Goal: Navigation & Orientation: Find specific page/section

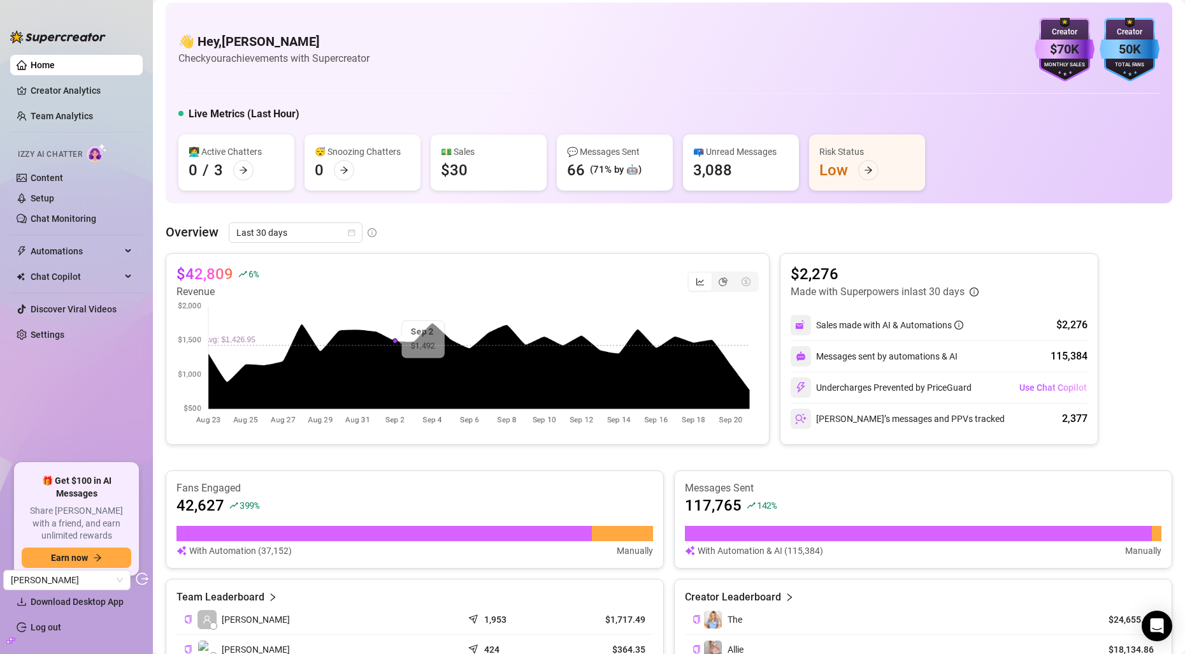
scroll to position [10, 0]
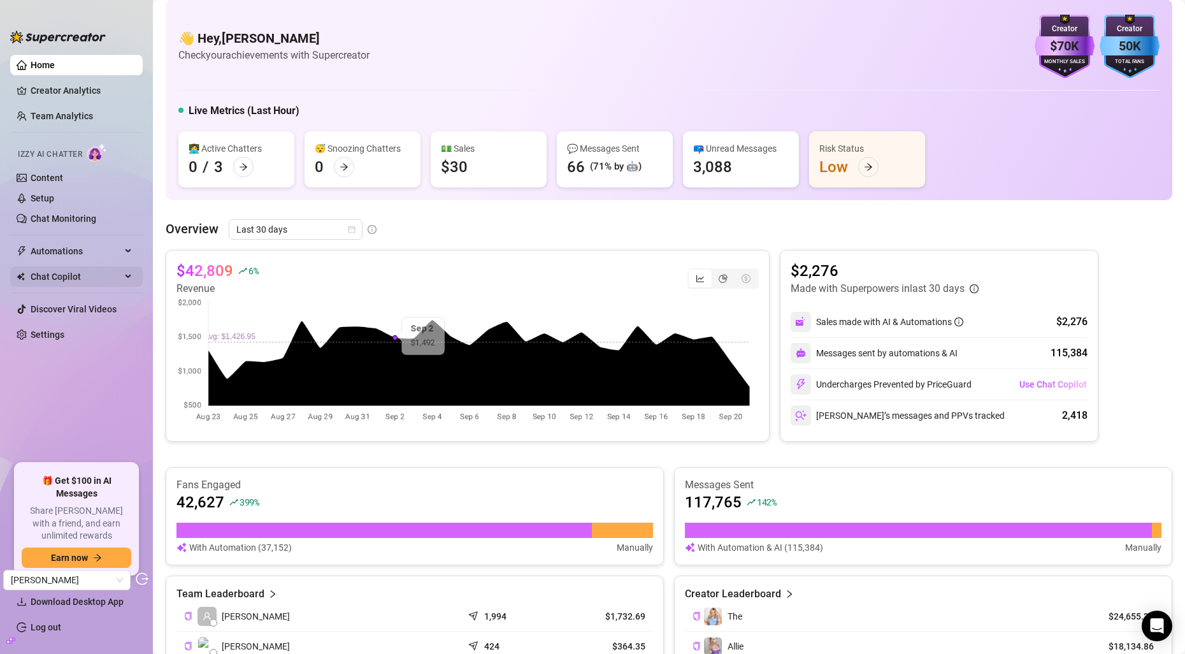
click at [92, 270] on span "Chat Copilot" at bounding box center [76, 276] width 90 height 20
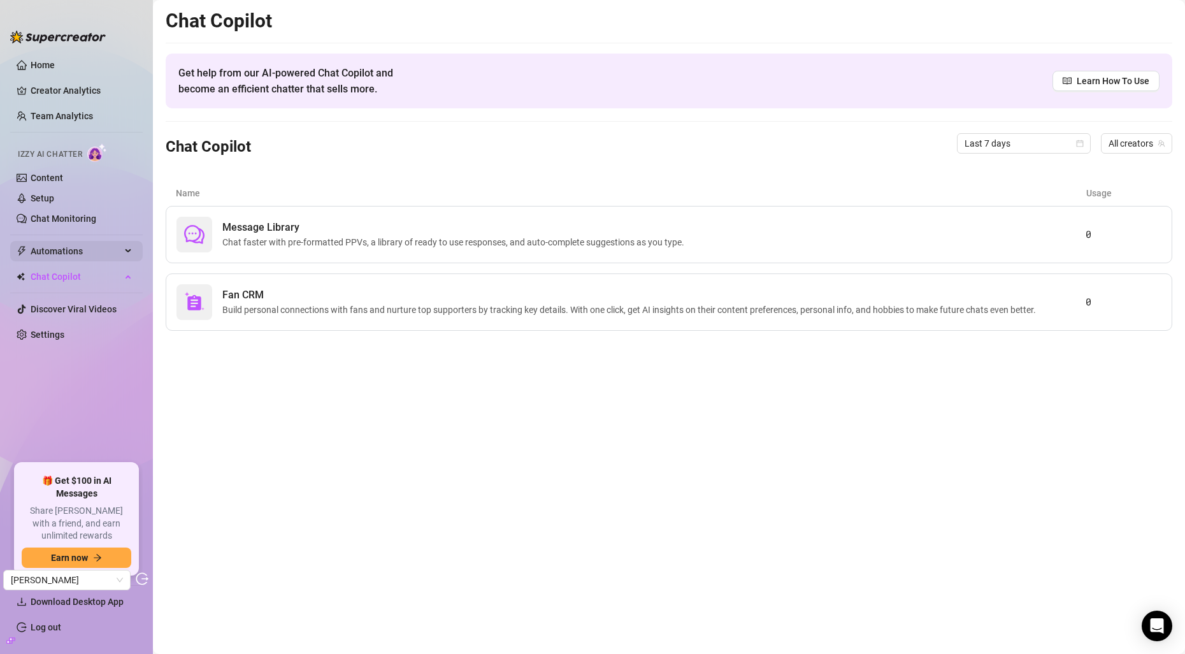
click at [92, 253] on span "Automations" at bounding box center [76, 251] width 90 height 20
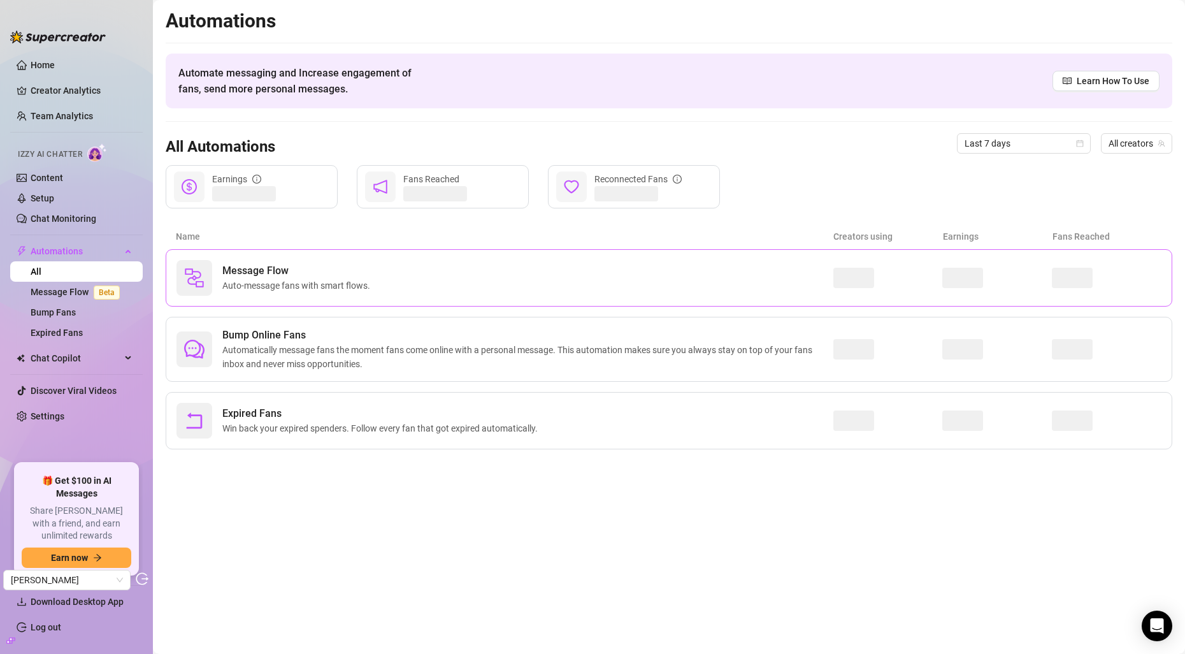
click at [257, 271] on span "Message Flow" at bounding box center [298, 270] width 153 height 15
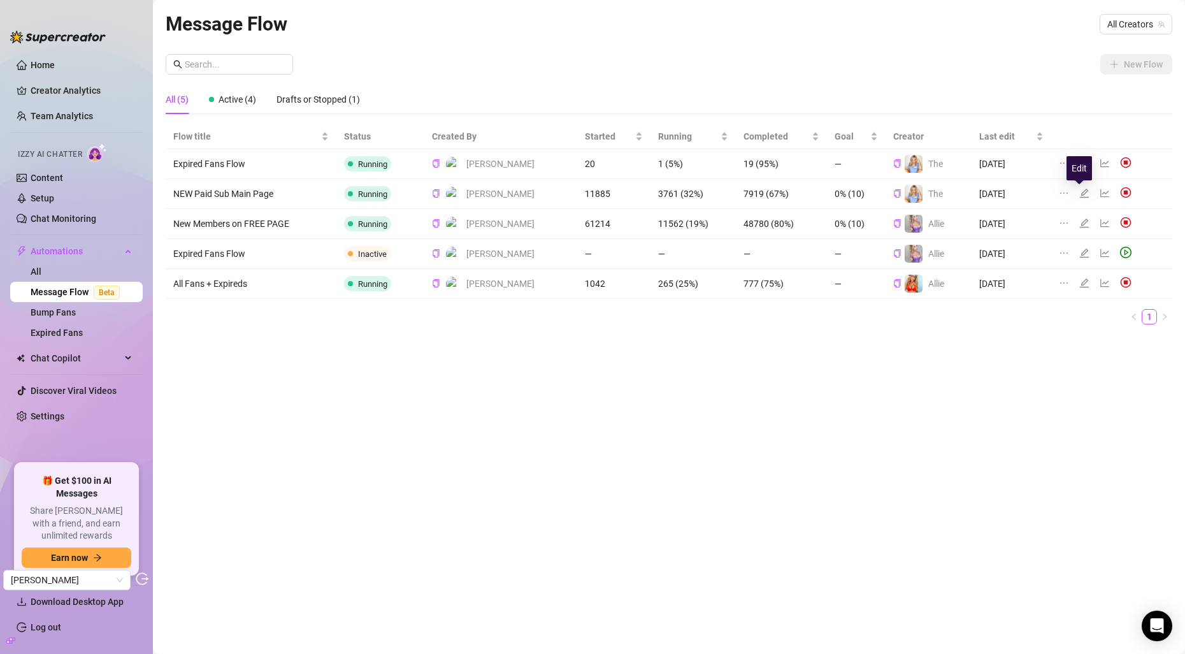
click at [1079, 191] on icon "edit" at bounding box center [1084, 193] width 10 height 10
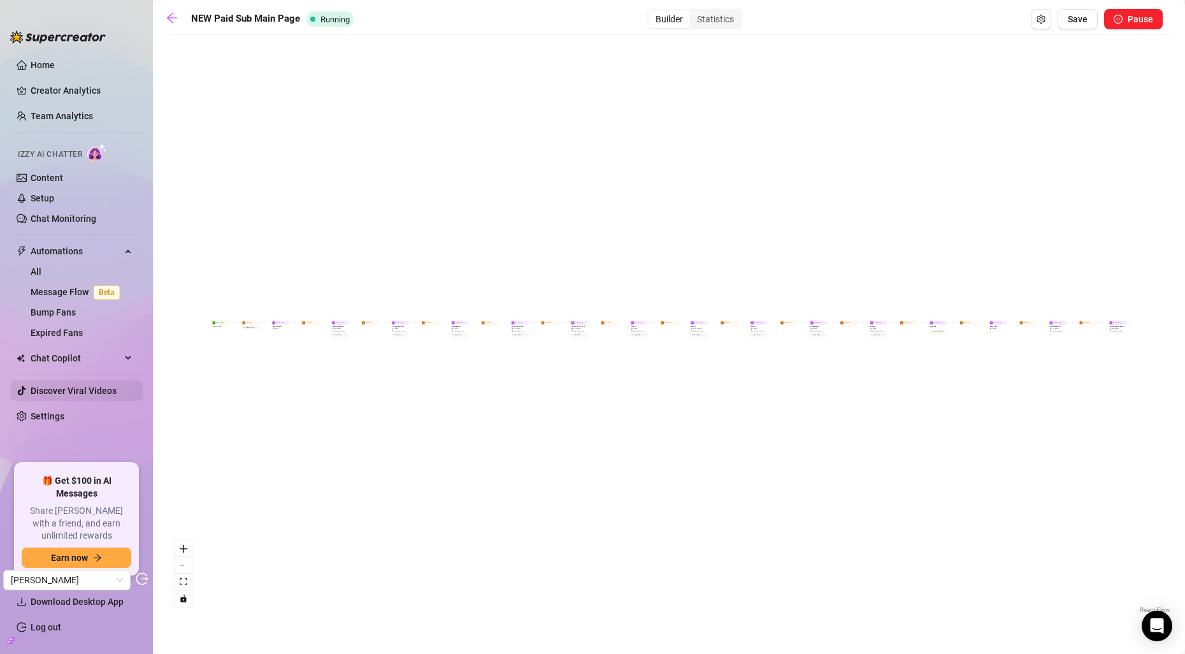
click at [49, 386] on link "Discover Viral Videos" at bounding box center [74, 391] width 86 height 10
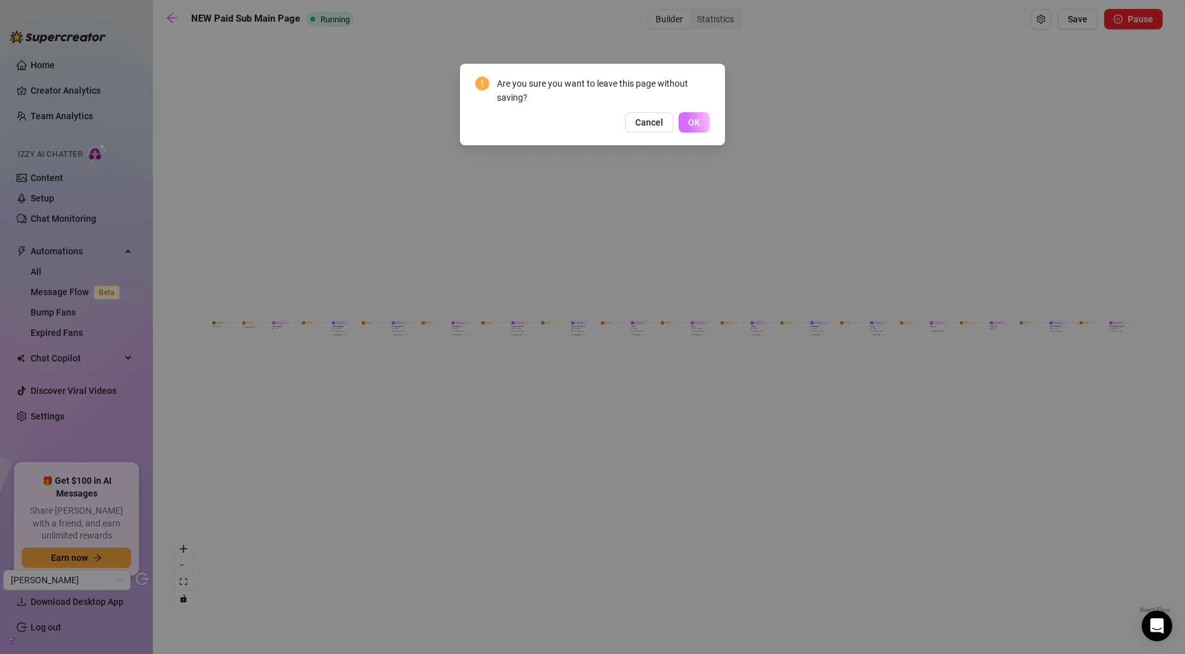
click at [681, 117] on button "OK" at bounding box center [694, 122] width 31 height 20
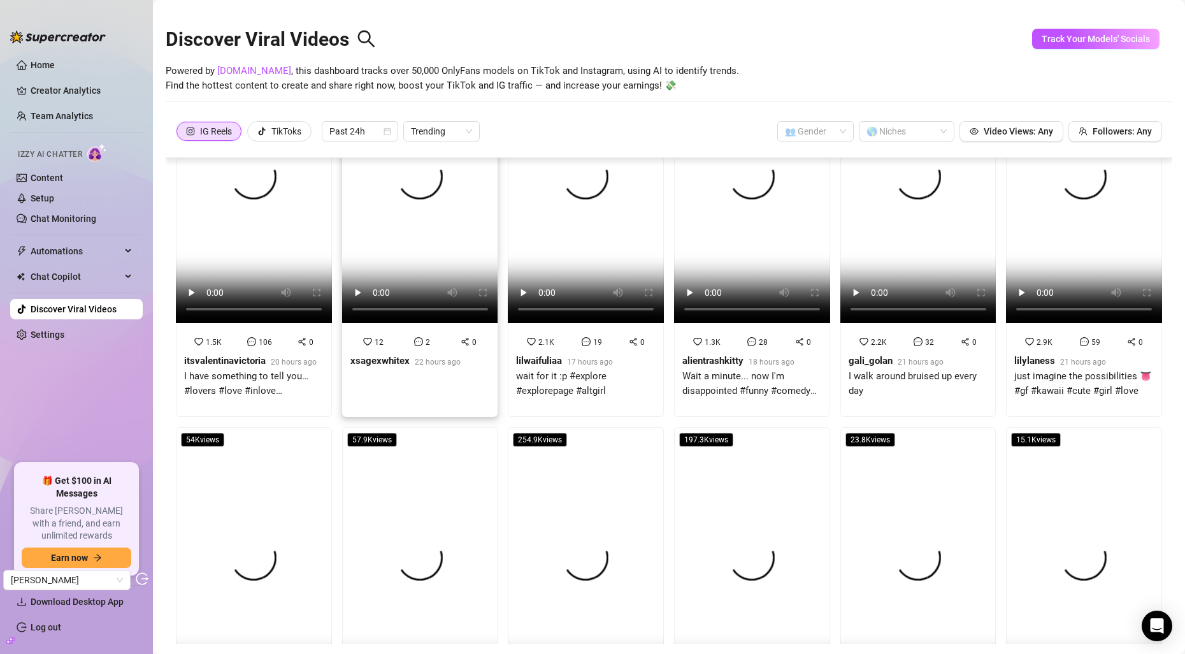
scroll to position [134, 0]
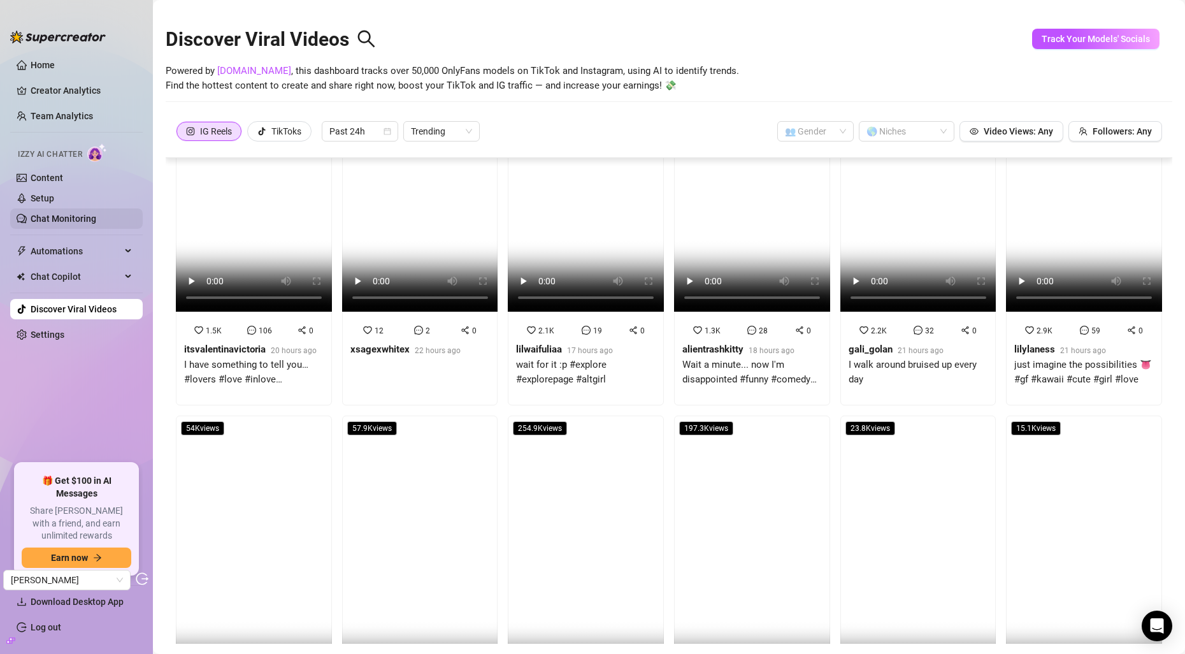
click at [40, 219] on link "Chat Monitoring" at bounding box center [64, 218] width 66 height 10
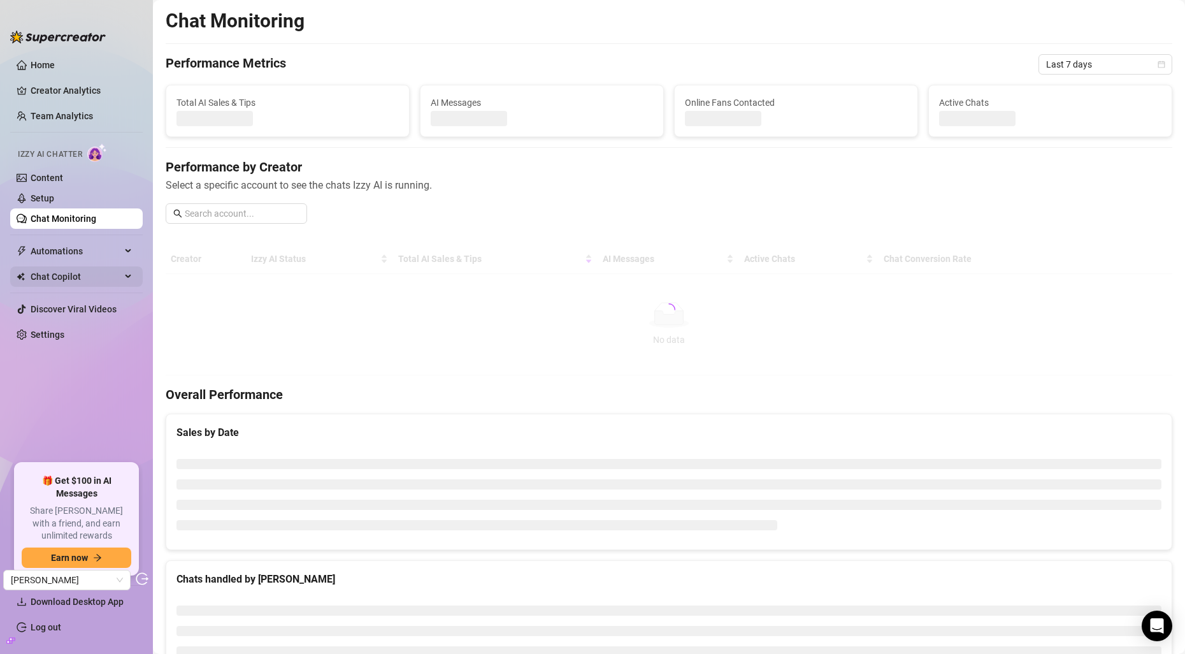
click at [48, 277] on span "Chat Copilot" at bounding box center [76, 276] width 90 height 20
click at [54, 252] on span "Automations" at bounding box center [76, 251] width 90 height 20
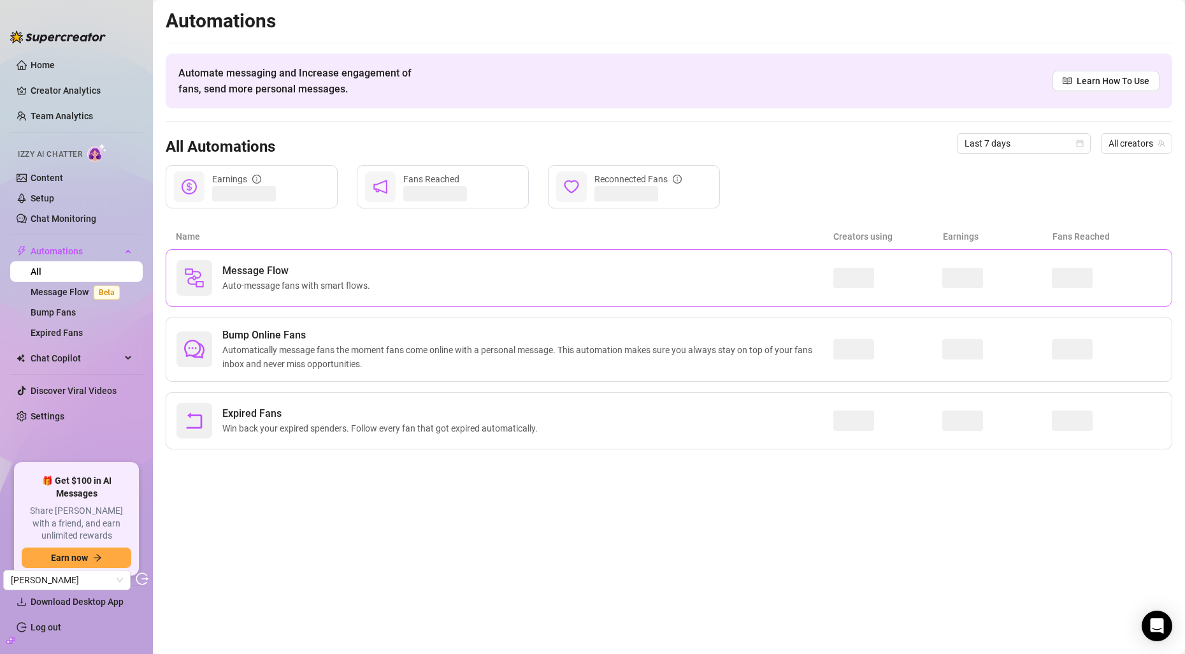
click at [373, 292] on div "Message Flow Auto-message fans with smart flows." at bounding box center [505, 278] width 657 height 36
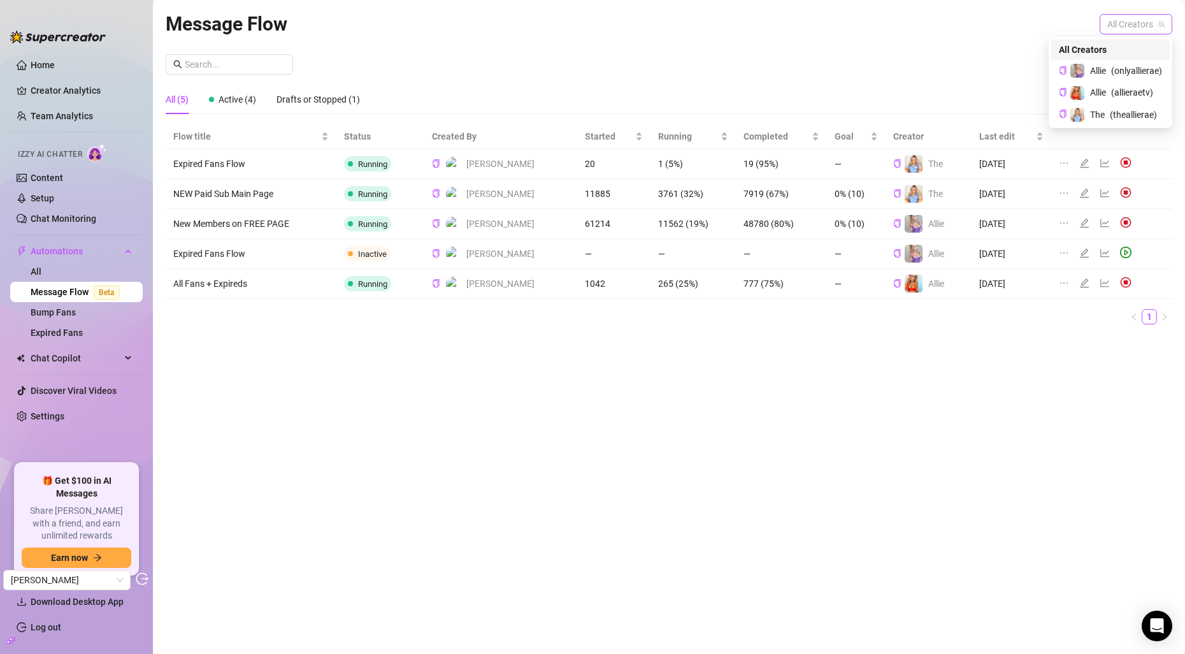
click at [1109, 20] on span "All Creators" at bounding box center [1135, 24] width 57 height 19
click at [1106, 69] on div "Allie ( onlyallierae )" at bounding box center [1110, 70] width 103 height 15
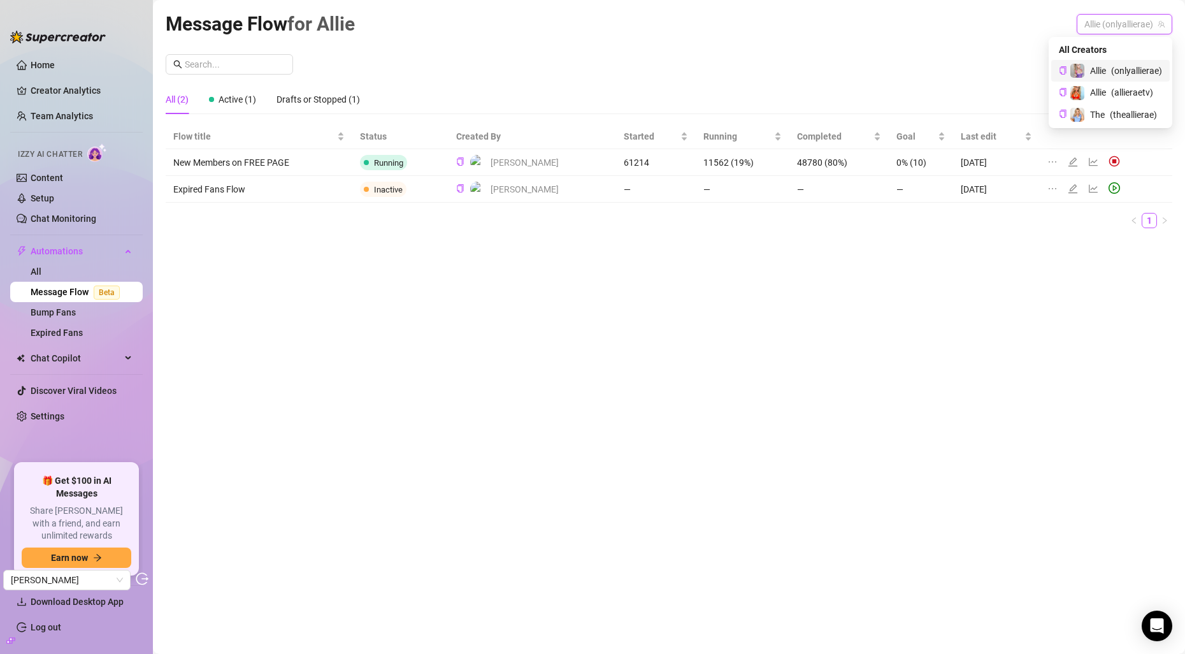
click at [1127, 17] on span "Allie (onlyallierae)" at bounding box center [1125, 24] width 80 height 19
click at [1103, 90] on span "Allie" at bounding box center [1098, 92] width 16 height 14
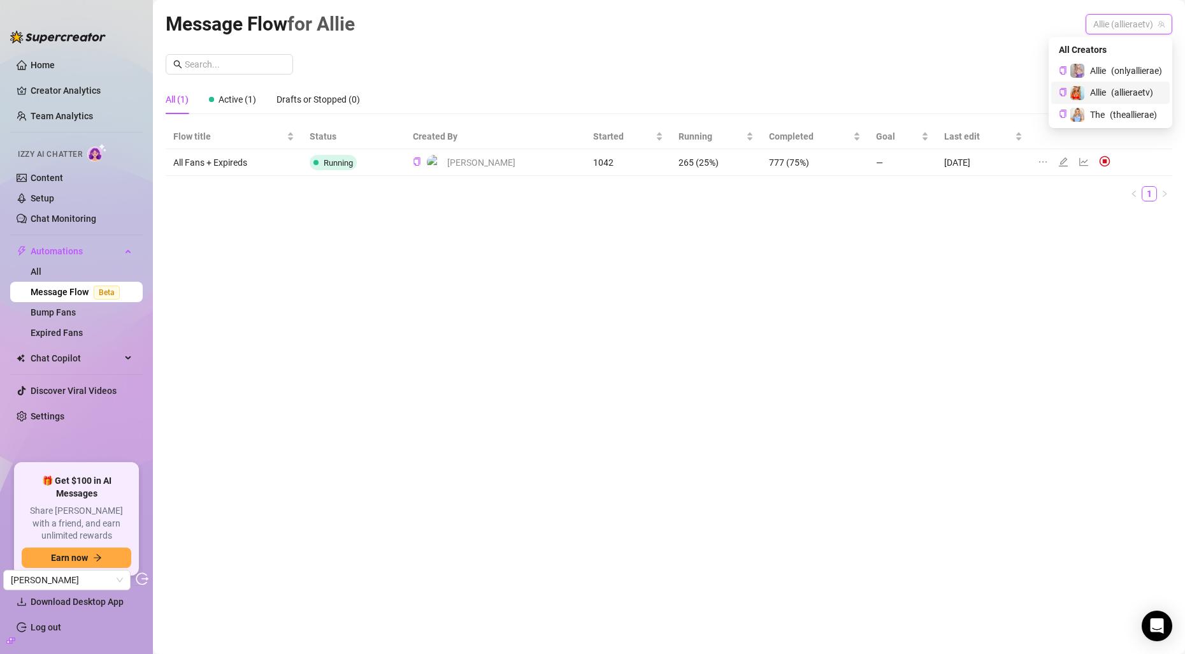
click at [1105, 26] on span "Allie (allieraetv)" at bounding box center [1128, 24] width 71 height 19
click at [1090, 121] on span "The" at bounding box center [1097, 115] width 15 height 14
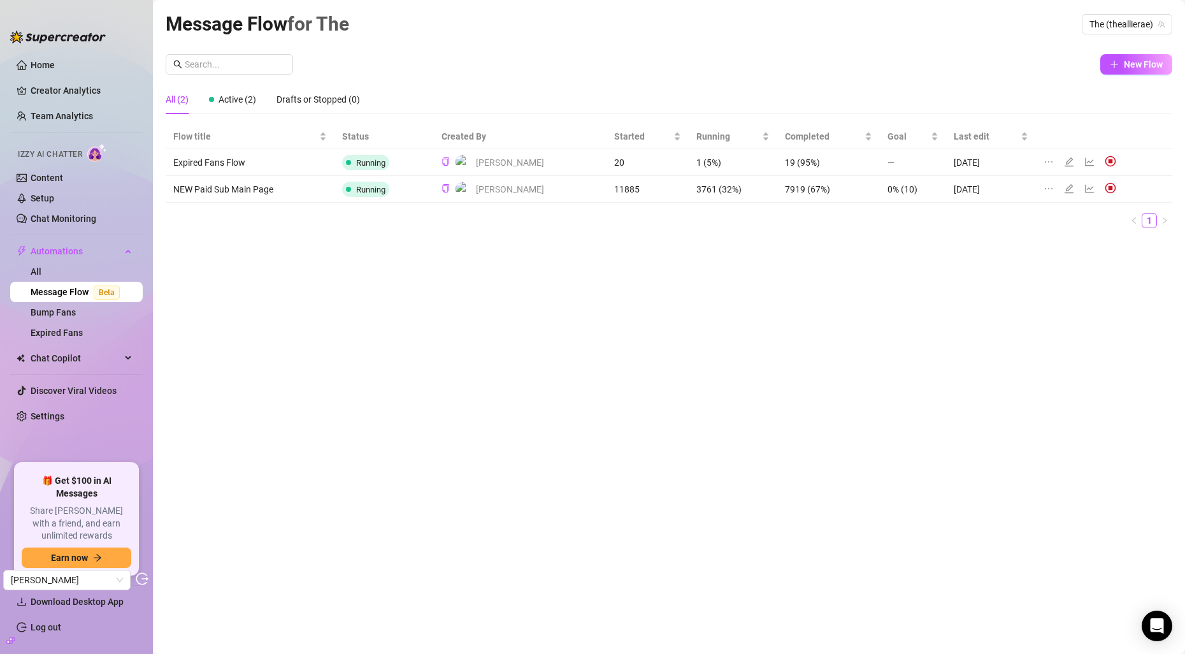
click at [1102, 11] on div "Message Flow for The The (theallierae)" at bounding box center [669, 24] width 1007 height 30
click at [1127, 20] on span "The (theallierae)" at bounding box center [1127, 24] width 75 height 19
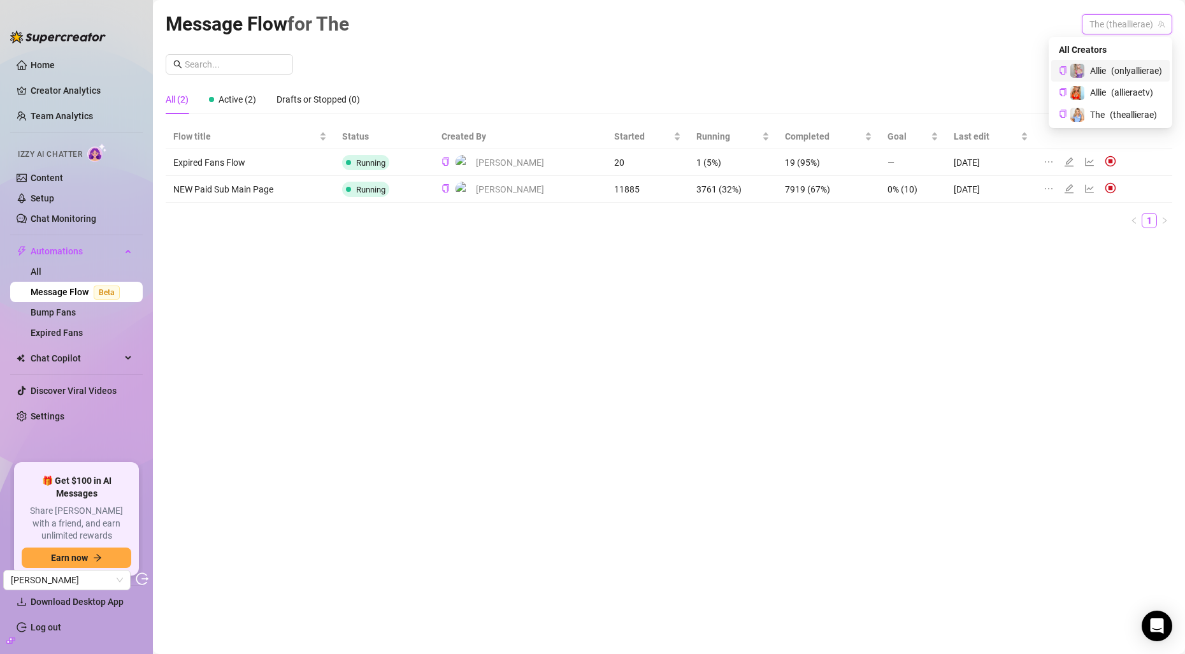
click at [1122, 69] on span "( onlyallierae )" at bounding box center [1136, 71] width 51 height 14
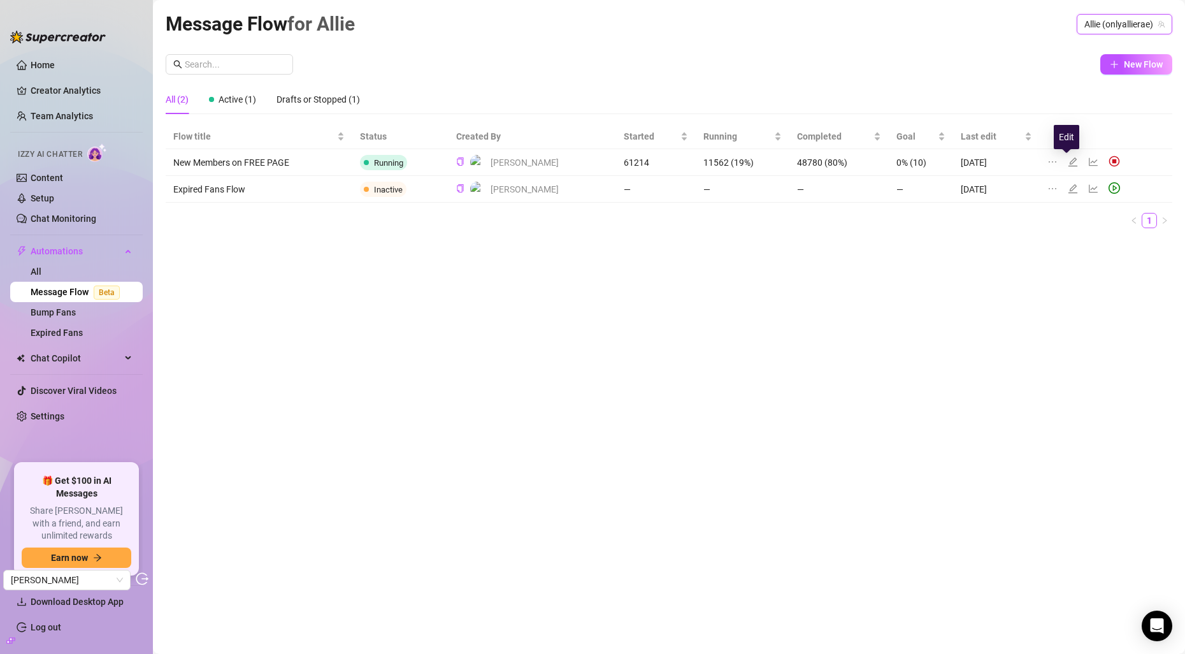
click at [1068, 165] on icon "edit" at bounding box center [1073, 162] width 10 height 10
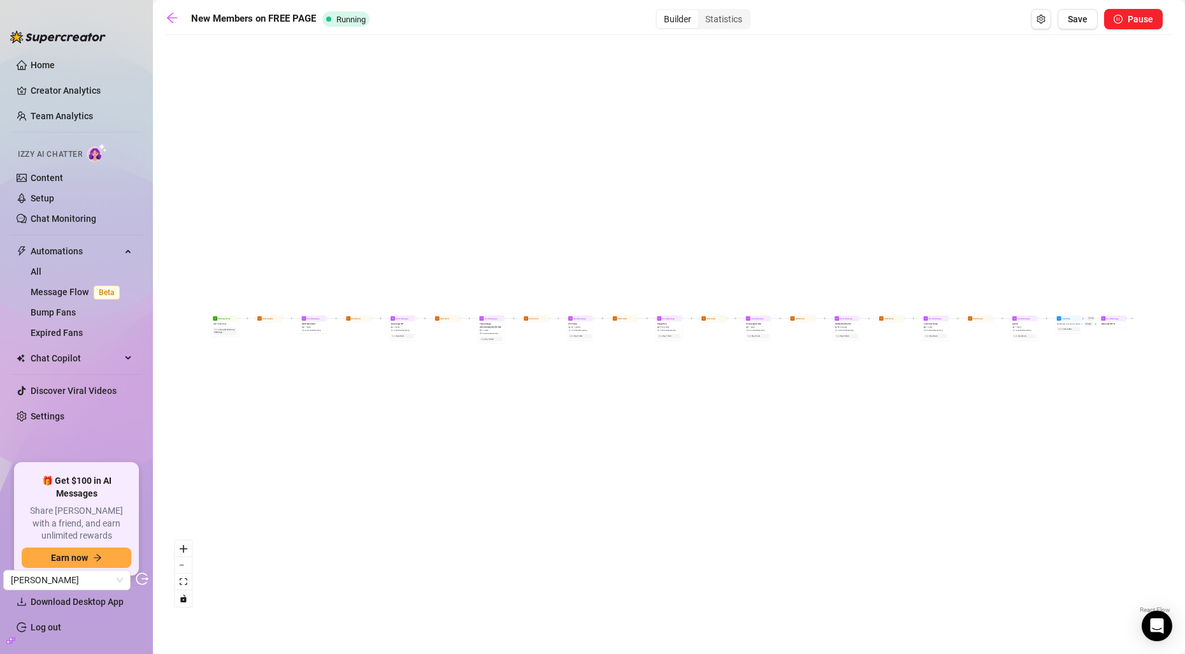
click at [711, 29] on div "Builder Statistics" at bounding box center [703, 19] width 95 height 20
click at [718, 19] on div "Statistics" at bounding box center [723, 19] width 51 height 18
click at [702, 12] on input "Statistics" at bounding box center [702, 12] width 0 height 0
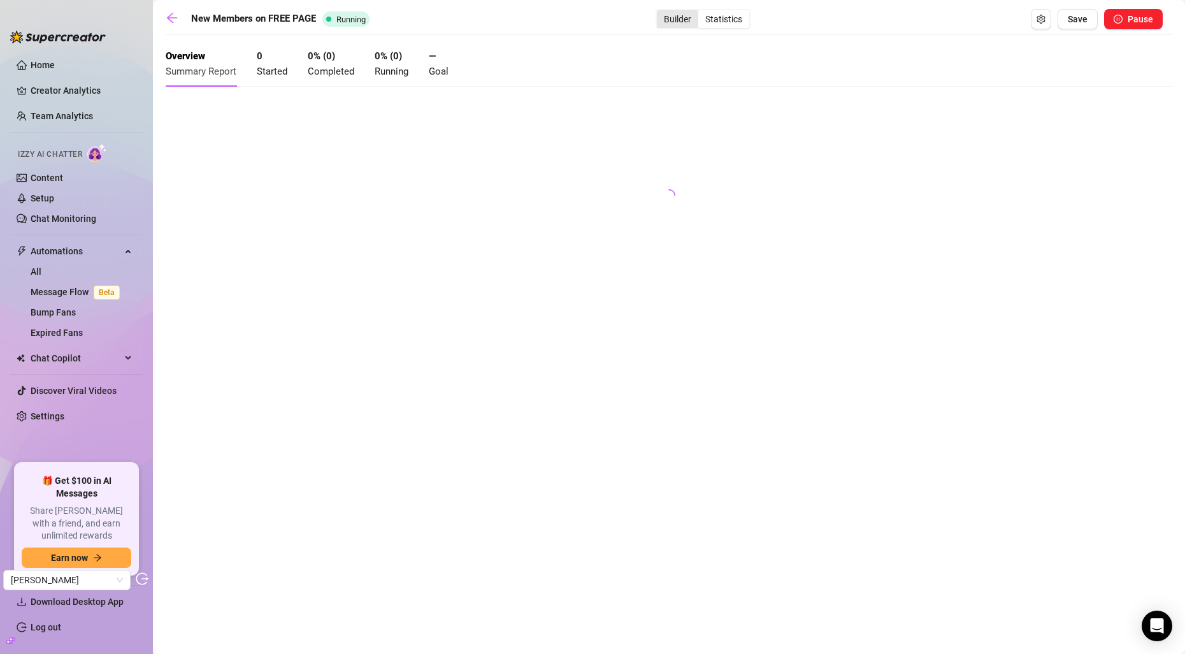
click at [686, 19] on div "Builder" at bounding box center [677, 19] width 41 height 18
click at [660, 12] on input "Builder" at bounding box center [660, 12] width 0 height 0
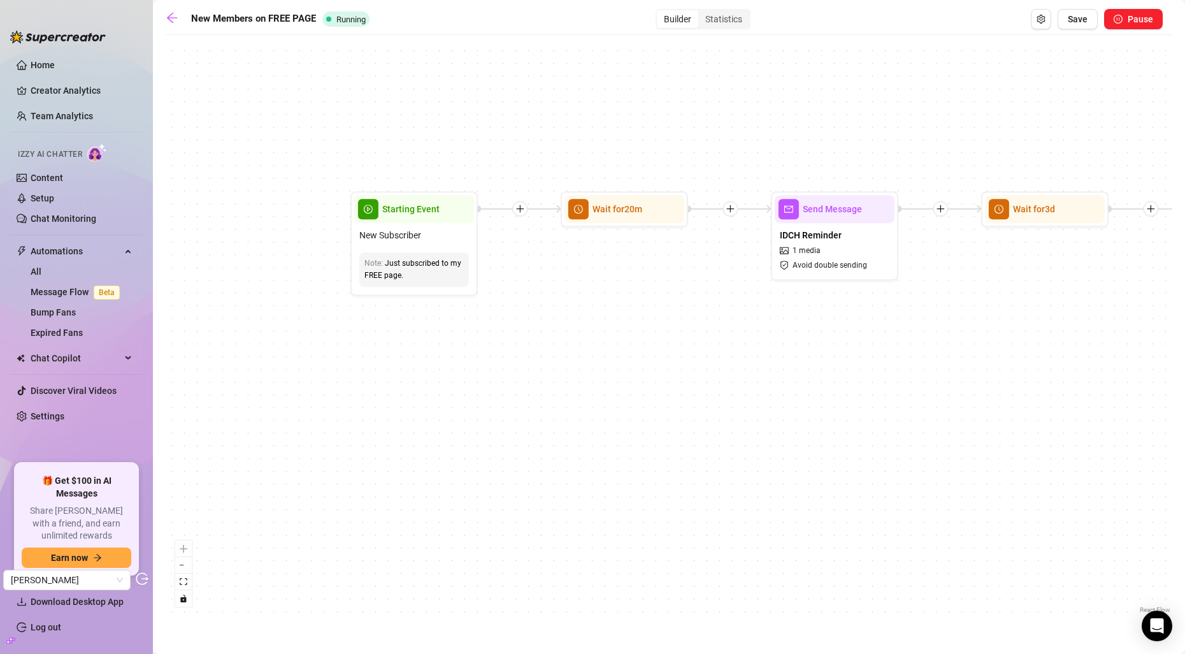
drag, startPoint x: 241, startPoint y: 308, endPoint x: 551, endPoint y: 517, distance: 373.6
click at [551, 517] on div "If True Wait for 7d Send Message Reminder IDC H Condition Wait 24 hours, then c…" at bounding box center [669, 328] width 1007 height 575
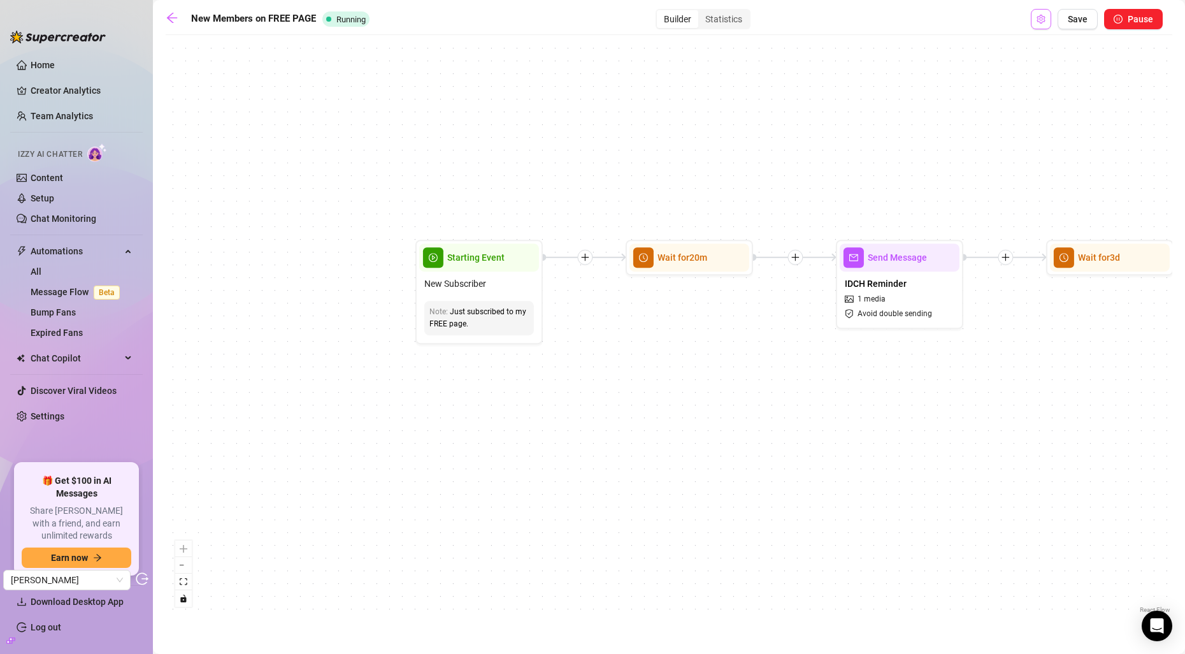
click at [1051, 19] on button "Open Exit Rules" at bounding box center [1041, 19] width 20 height 20
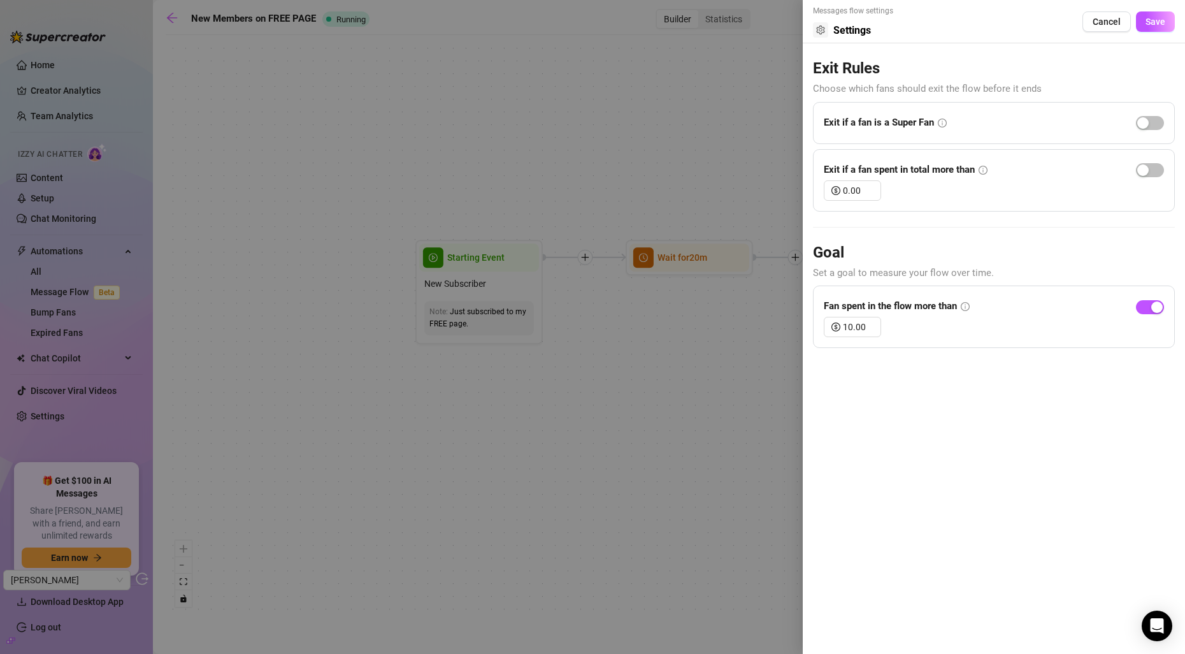
click at [656, 429] on div at bounding box center [592, 327] width 1185 height 654
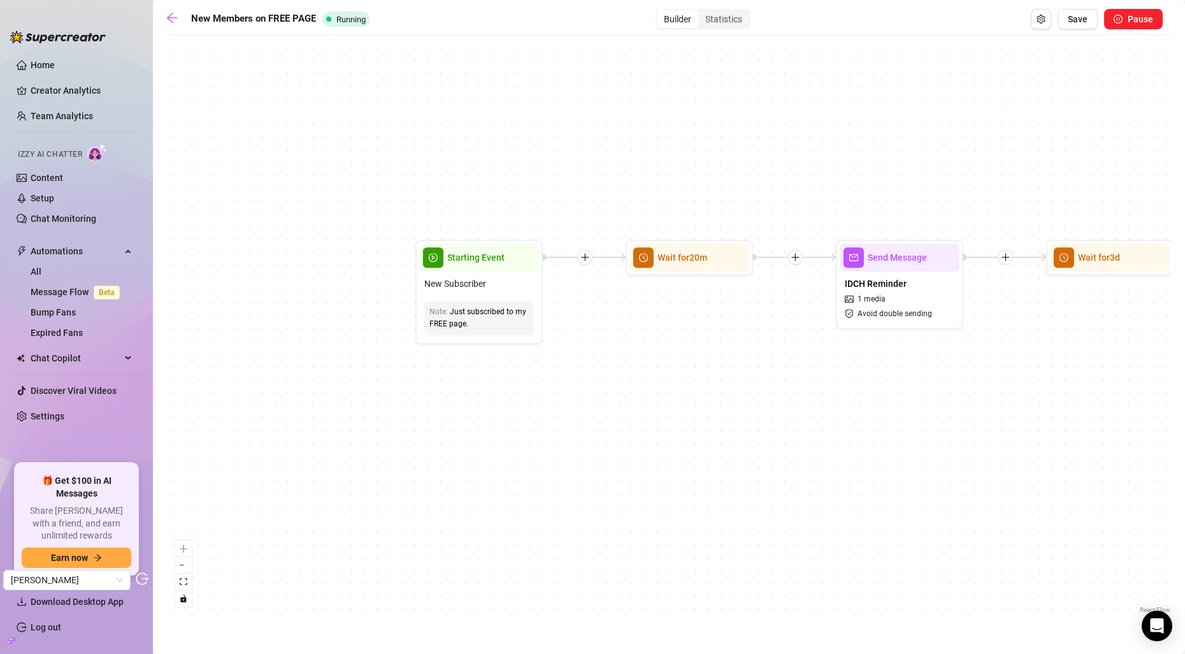
click at [521, 139] on div "If True Wait for 7d Send Message Reminder IDC H Condition Wait 24 hours, then c…" at bounding box center [669, 328] width 1007 height 575
drag, startPoint x: 767, startPoint y: 19, endPoint x: 760, endPoint y: 20, distance: 7.8
click at [767, 18] on div "Builder Statistics" at bounding box center [703, 19] width 644 height 20
click at [170, 17] on icon "arrow-left" at bounding box center [172, 17] width 13 height 13
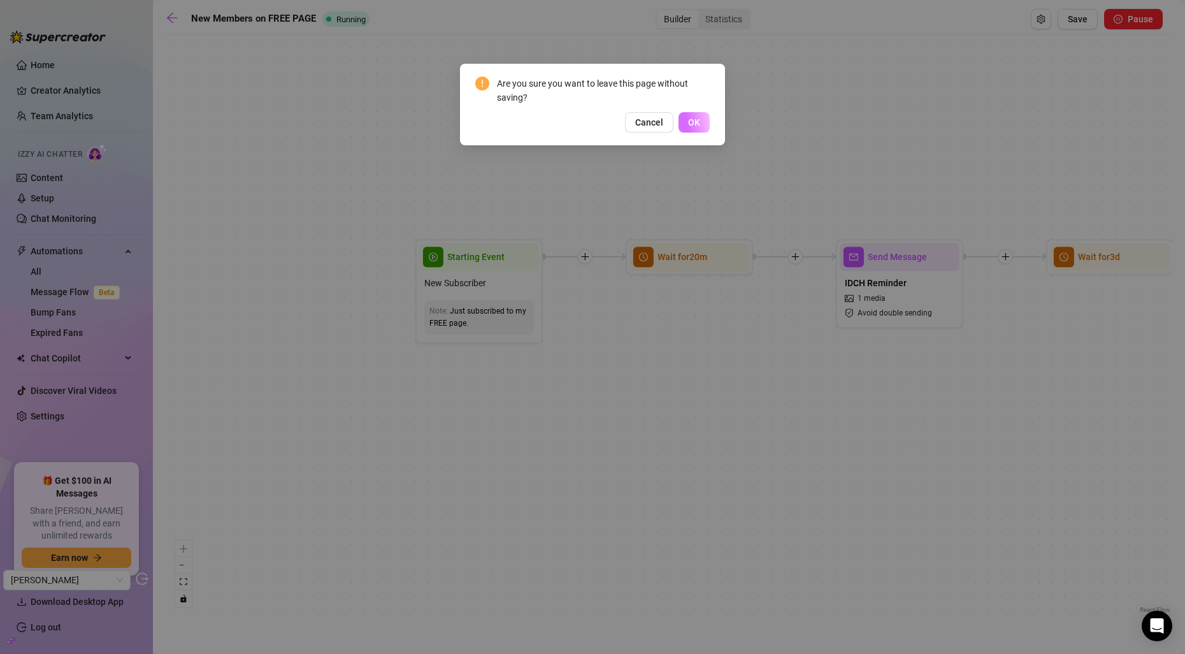
click at [700, 120] on button "OK" at bounding box center [694, 122] width 31 height 20
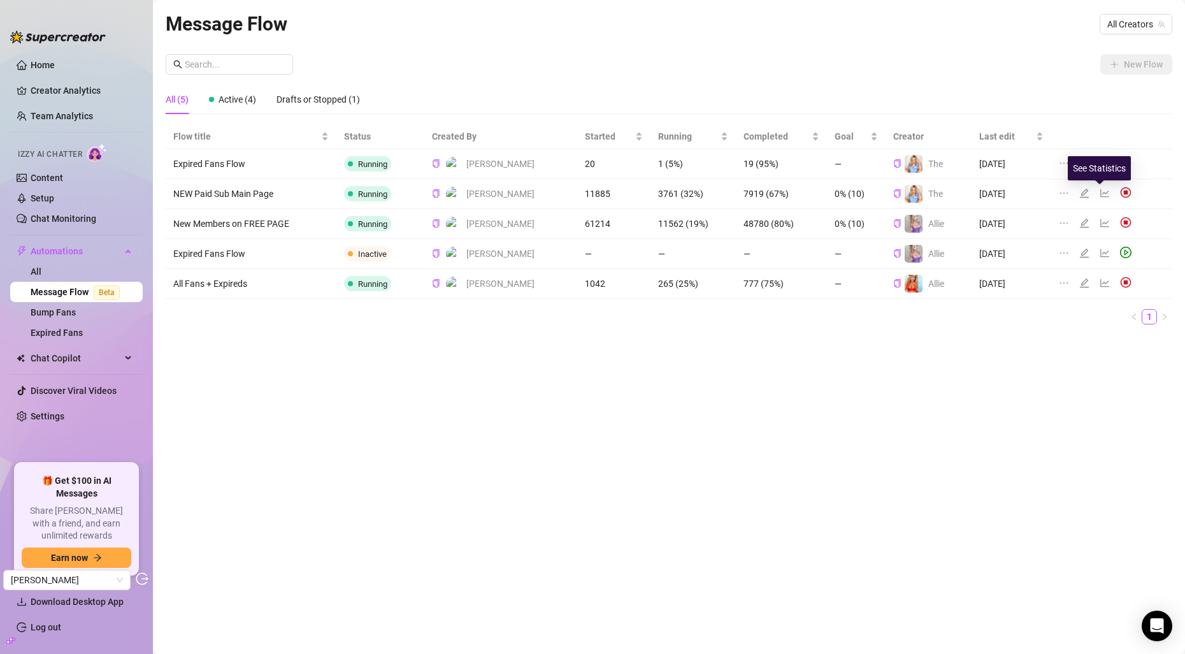
click at [1103, 195] on icon "line-chart" at bounding box center [1105, 193] width 10 height 10
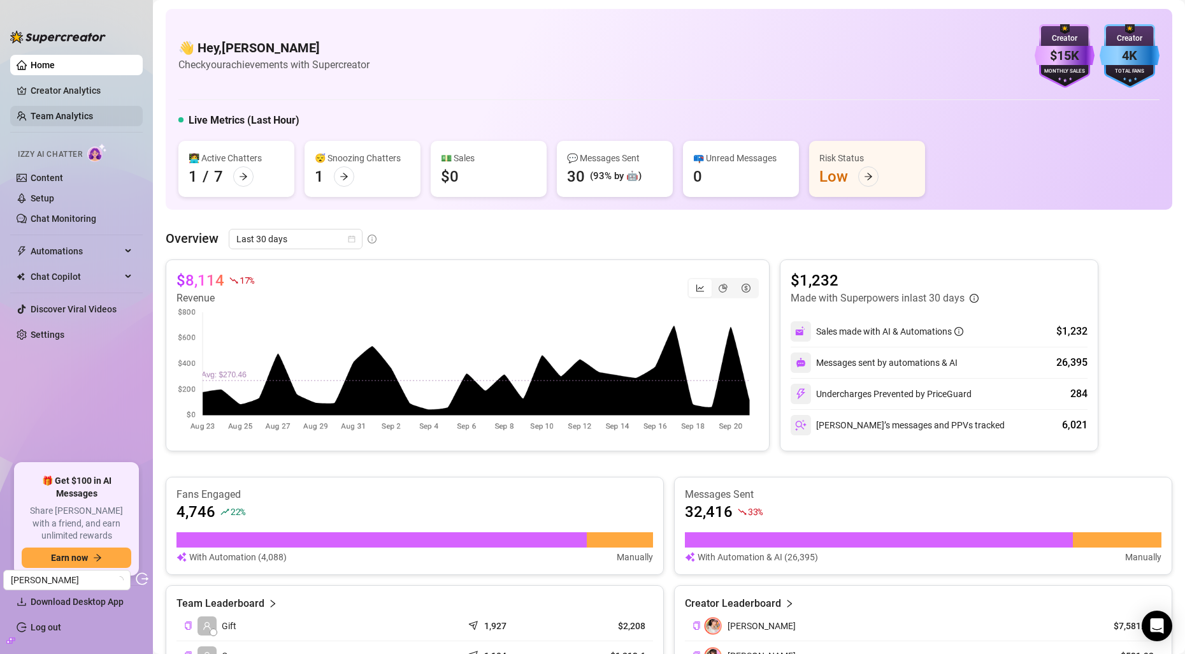
click at [71, 111] on link "Team Analytics" at bounding box center [62, 116] width 62 height 10
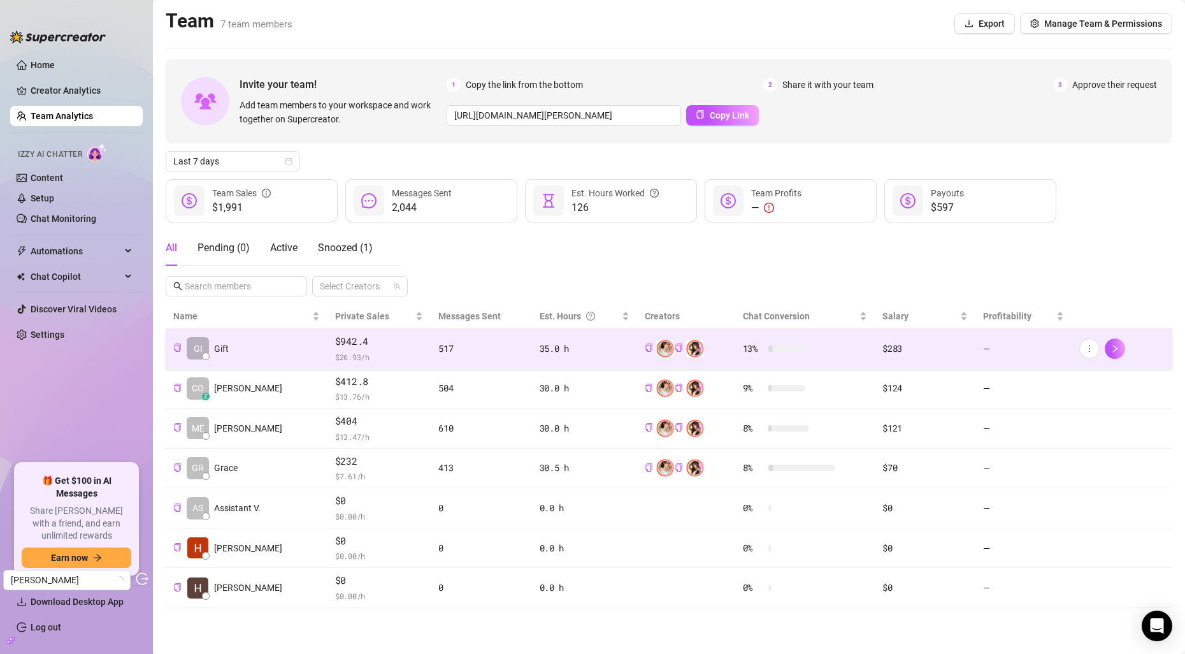
click at [1103, 347] on div at bounding box center [1121, 348] width 85 height 20
click at [1116, 349] on icon "right" at bounding box center [1115, 348] width 9 height 9
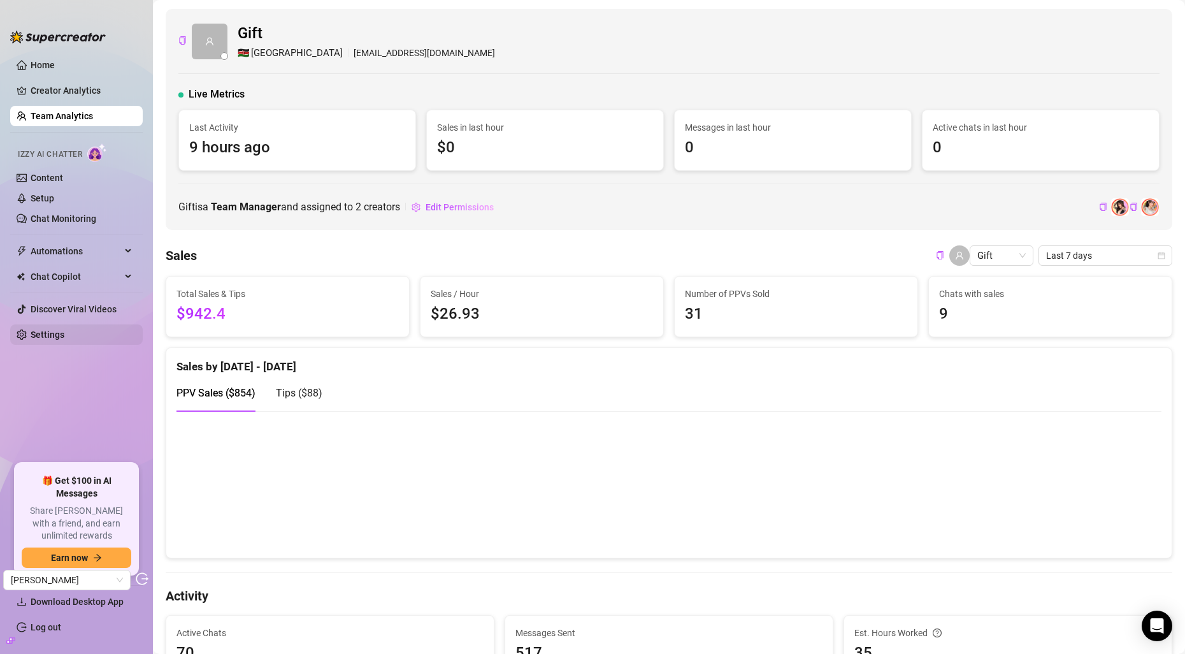
click at [31, 330] on link "Settings" at bounding box center [48, 334] width 34 height 10
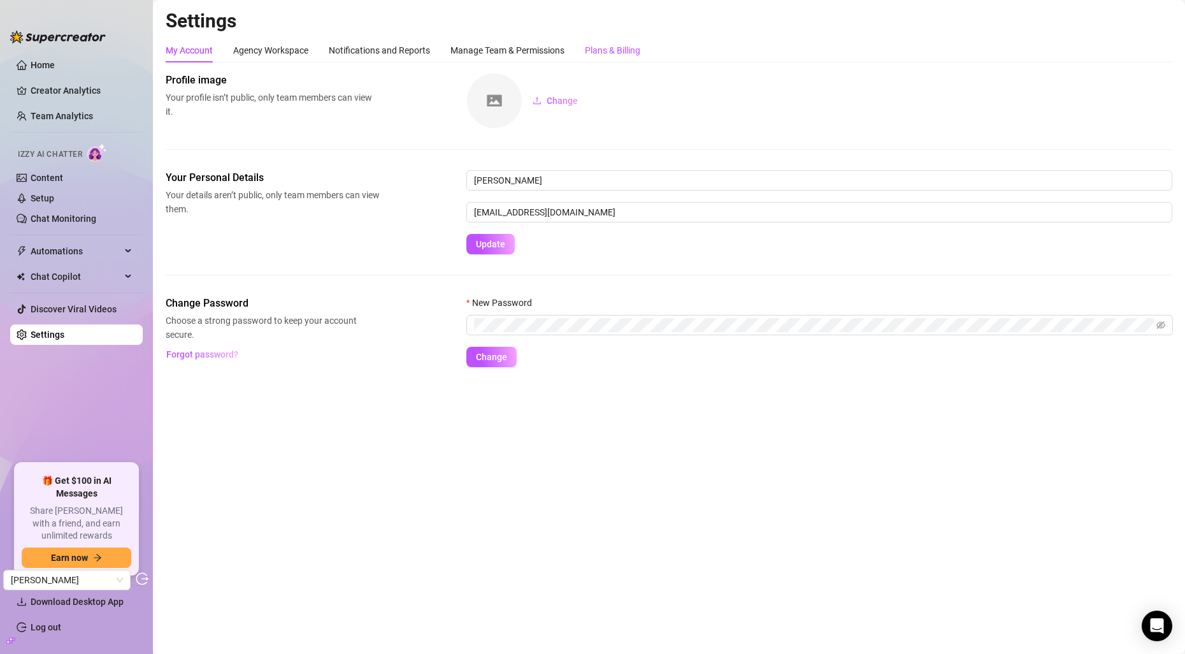
click at [633, 54] on div "Plans & Billing" at bounding box center [612, 50] width 55 height 14
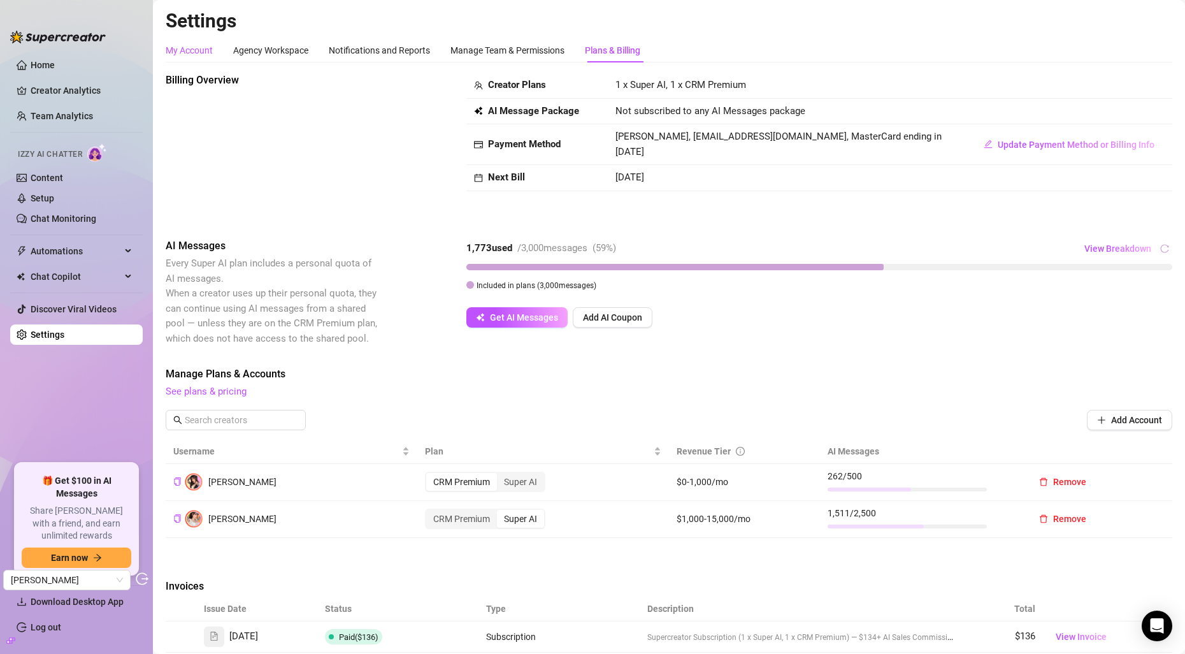
click at [185, 54] on div "My Account" at bounding box center [189, 50] width 47 height 14
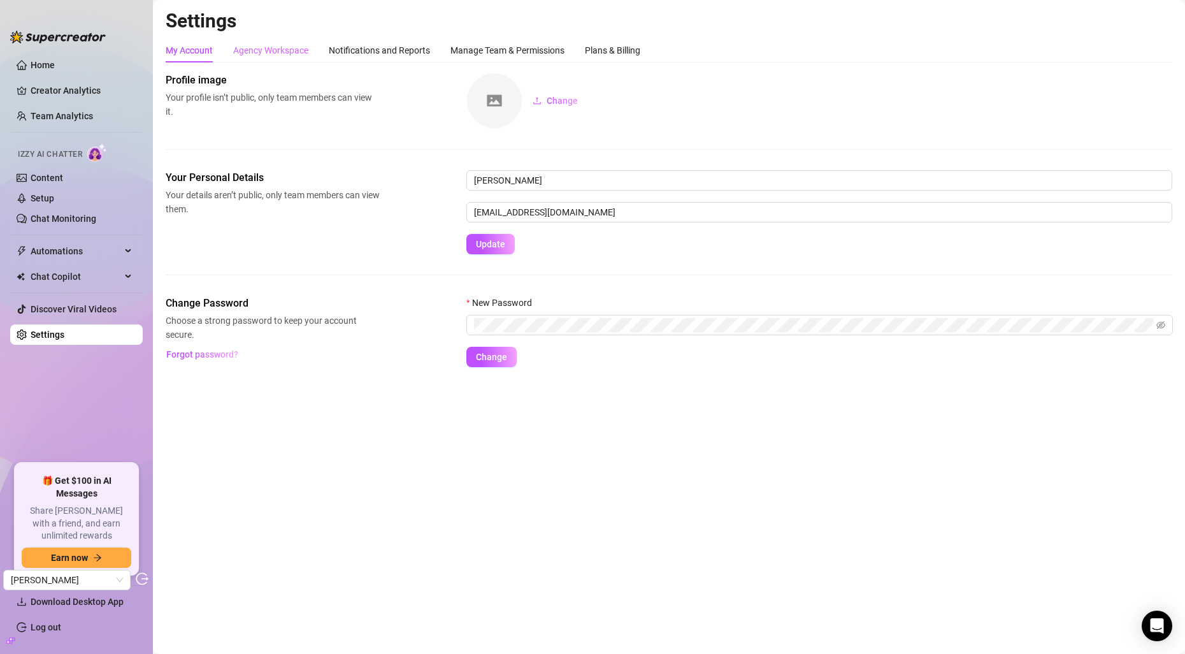
click at [269, 41] on div "Agency Workspace" at bounding box center [270, 50] width 75 height 24
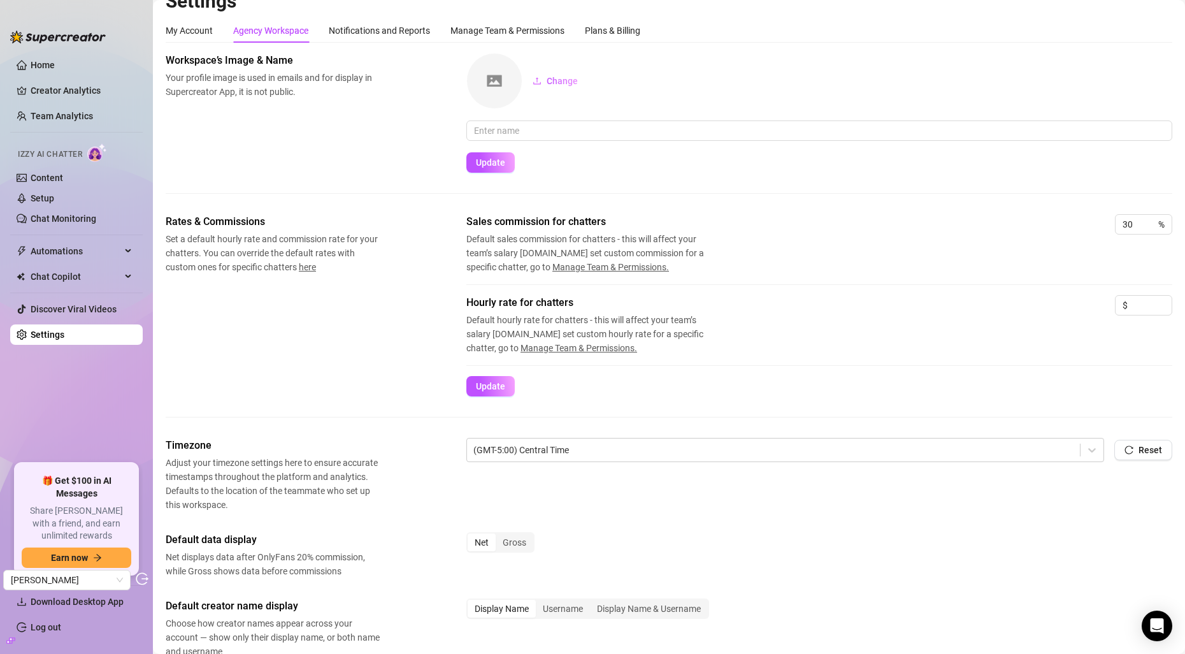
scroll to position [303, 0]
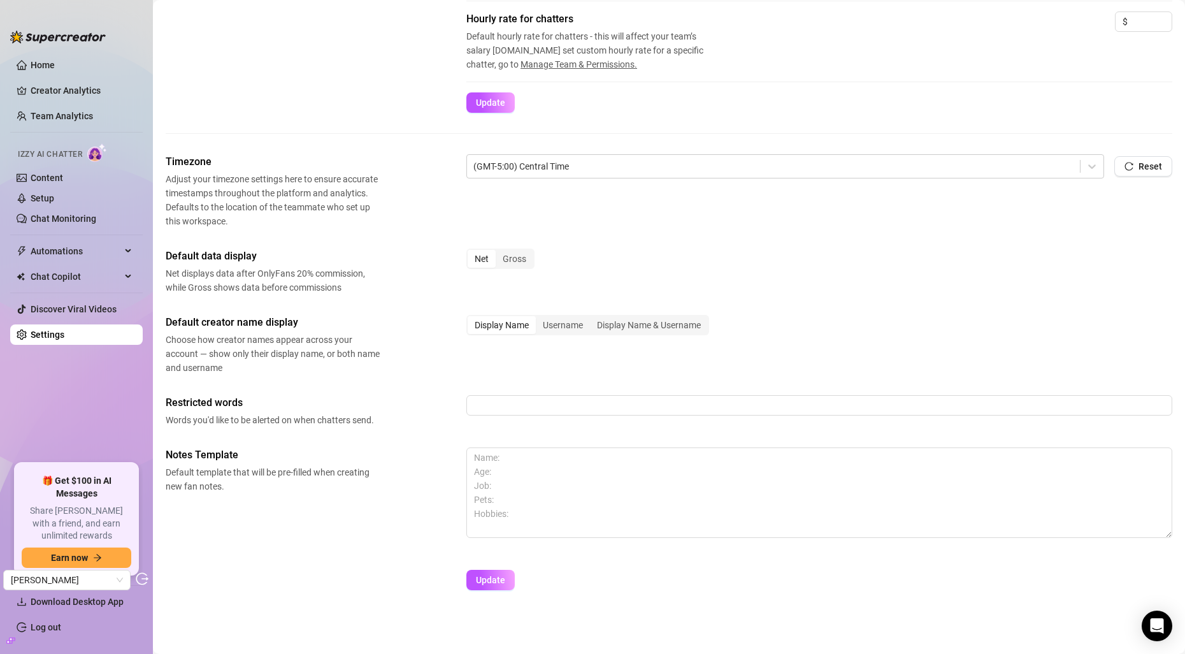
click at [48, 103] on ul "Home Creator Analytics Team Analytics Izzy AI Chatter Content Setup Chat Monito…" at bounding box center [76, 254] width 133 height 408
click at [46, 111] on link "Team Analytics" at bounding box center [62, 116] width 62 height 10
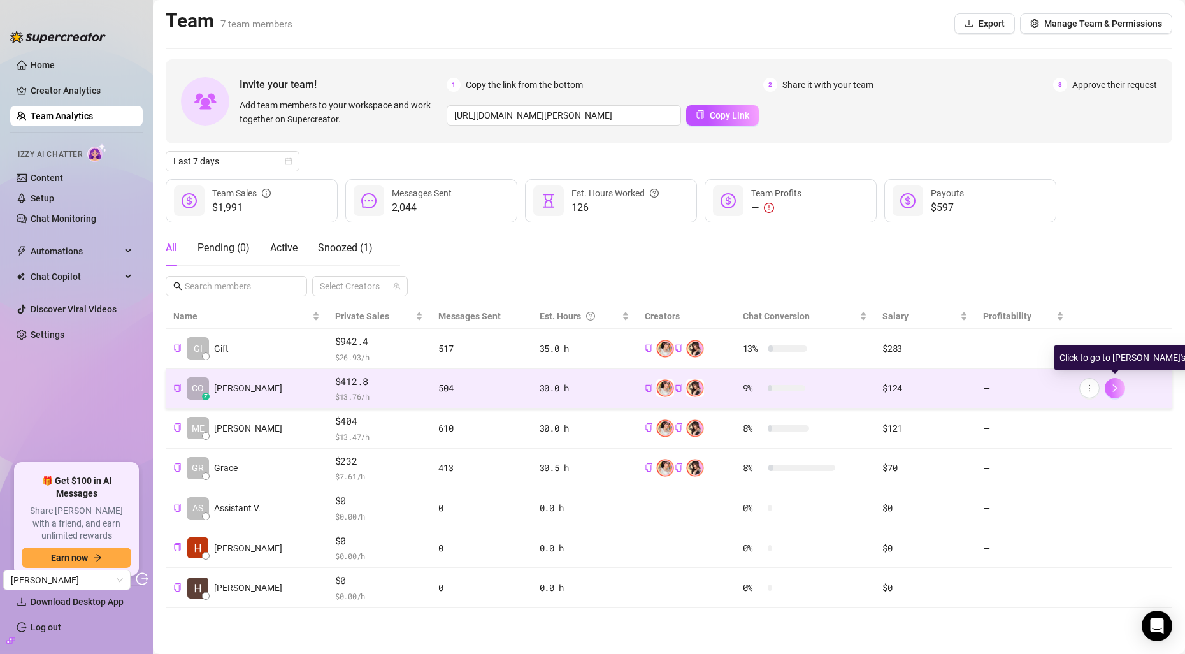
click at [1124, 385] on button "button" at bounding box center [1115, 388] width 20 height 20
